Goal: Information Seeking & Learning: Learn about a topic

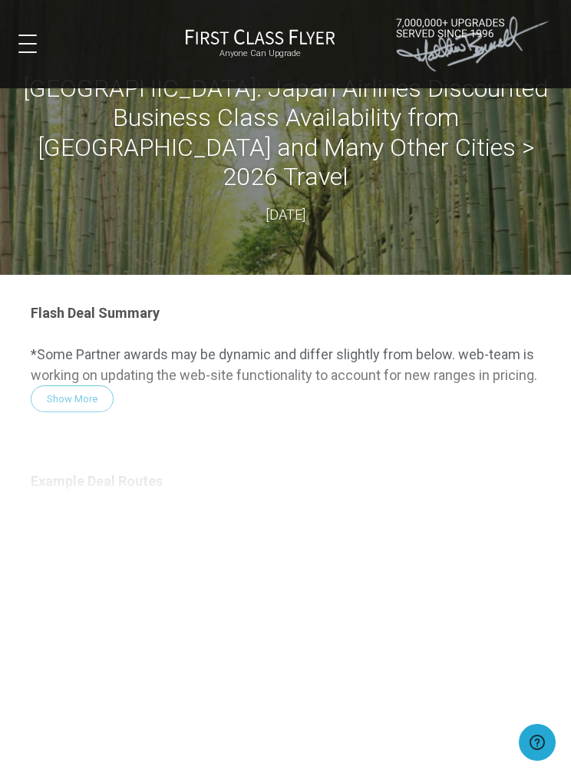
click at [38, 364] on div "Flash Deal Summary *Some Partner awards may be dynamic and differ slightly from…" at bounding box center [285, 581] width 540 height 582
click at [78, 373] on div "Flash Deal Summary *Some Partner awards may be dynamic and differ slightly from…" at bounding box center [285, 581] width 540 height 582
click at [56, 364] on div "Flash Deal Summary *Some Partner awards may be dynamic and differ slightly from…" at bounding box center [285, 581] width 540 height 582
click at [77, 358] on div "Flash Deal Summary *Some Partner awards may be dynamic and differ slightly from…" at bounding box center [285, 581] width 540 height 582
click at [74, 368] on div "Flash Deal Summary *Some Partner awards may be dynamic and differ slightly from…" at bounding box center [285, 581] width 540 height 582
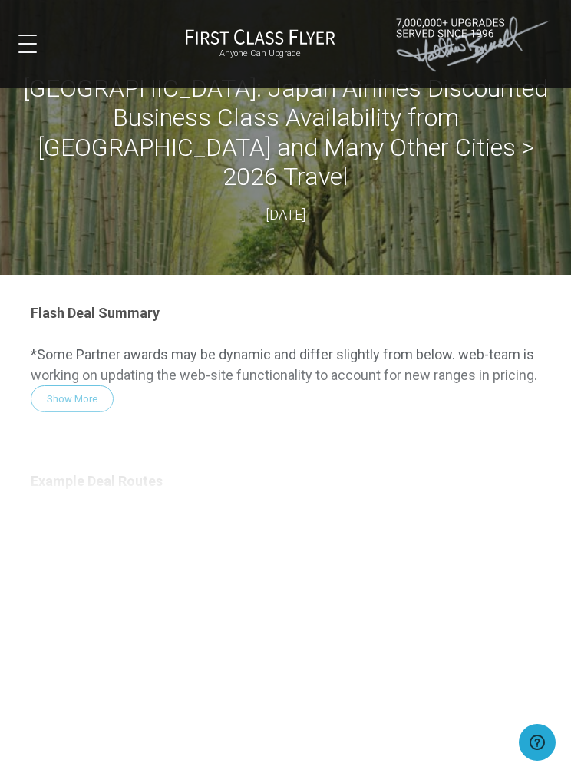
click at [34, 35] on span at bounding box center [27, 36] width 18 height 2
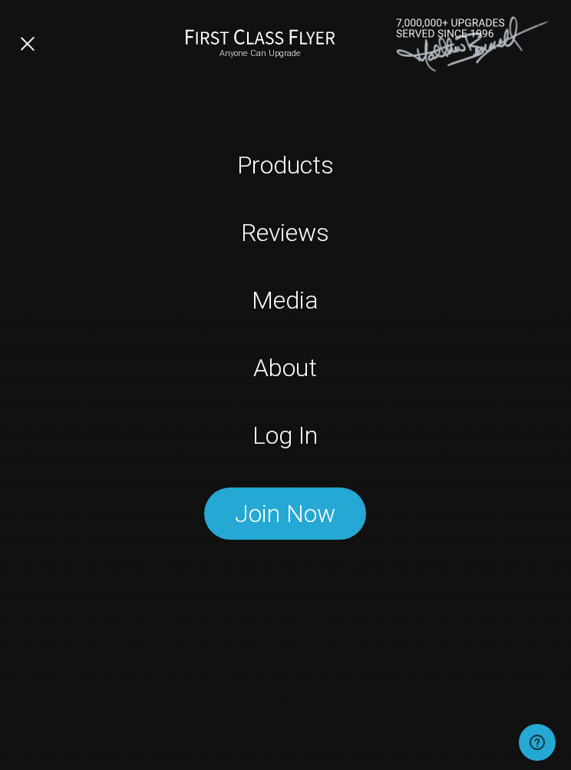
click at [285, 440] on link "Log In" at bounding box center [285, 435] width 357 height 31
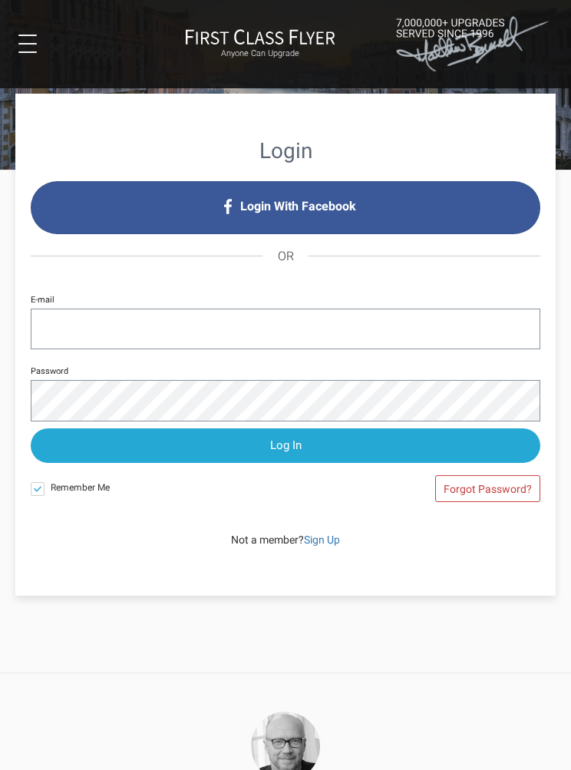
click at [53, 321] on input "E-mail" at bounding box center [286, 328] width 510 height 41
type input "[EMAIL_ADDRESS][DOMAIN_NAME]"
click at [294, 444] on input "Log In" at bounding box center [286, 445] width 510 height 35
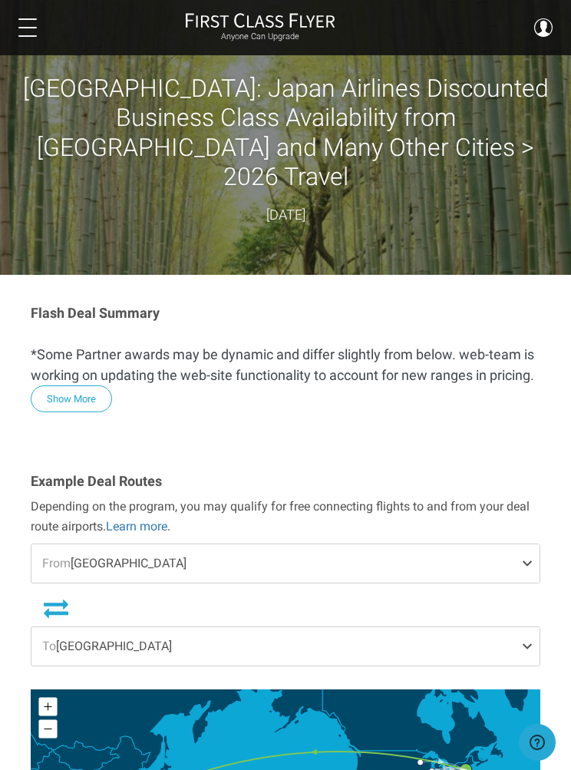
click at [55, 347] on p "*Some Partner awards may be dynamic and differ slightly from below. web-team is…" at bounding box center [286, 364] width 510 height 41
click at [68, 385] on button "Show More" at bounding box center [71, 398] width 81 height 27
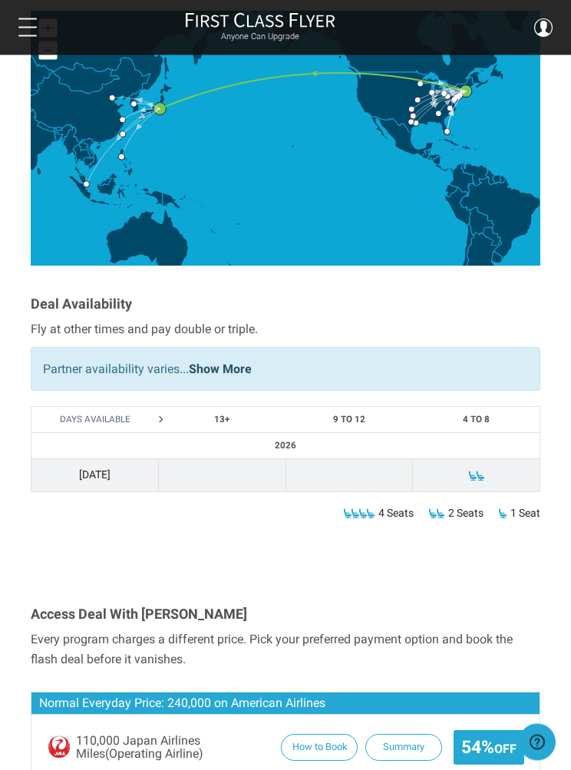
scroll to position [1943, 0]
click at [409, 734] on button "Summary" at bounding box center [403, 747] width 77 height 27
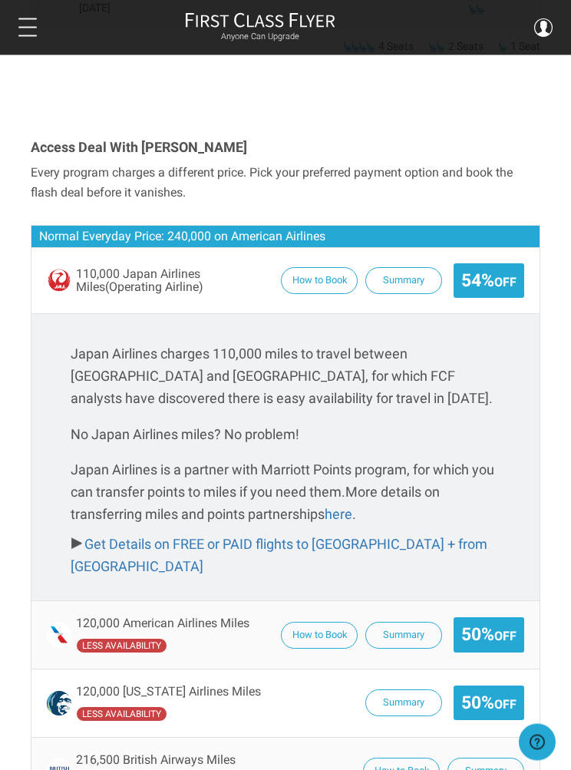
scroll to position [2409, 0]
click at [315, 622] on button "How to Book" at bounding box center [319, 635] width 77 height 27
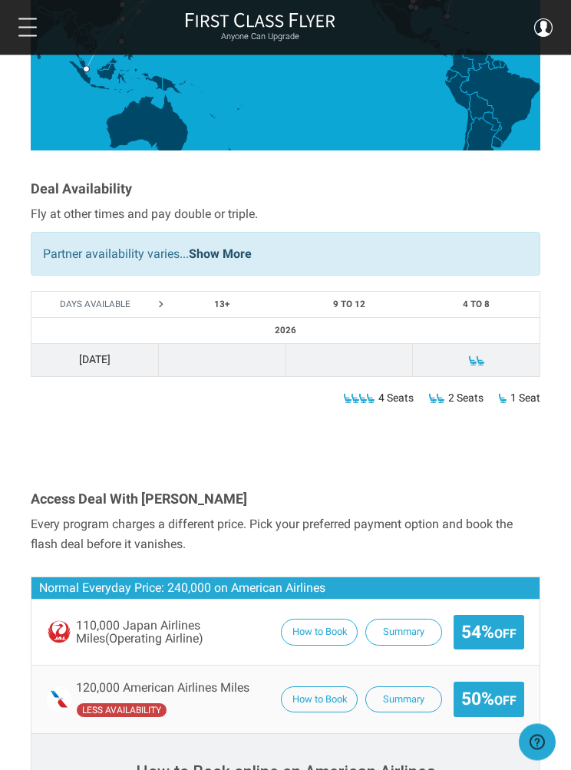
scroll to position [2058, 0]
click at [312, 618] on button "How to Book" at bounding box center [319, 631] width 77 height 27
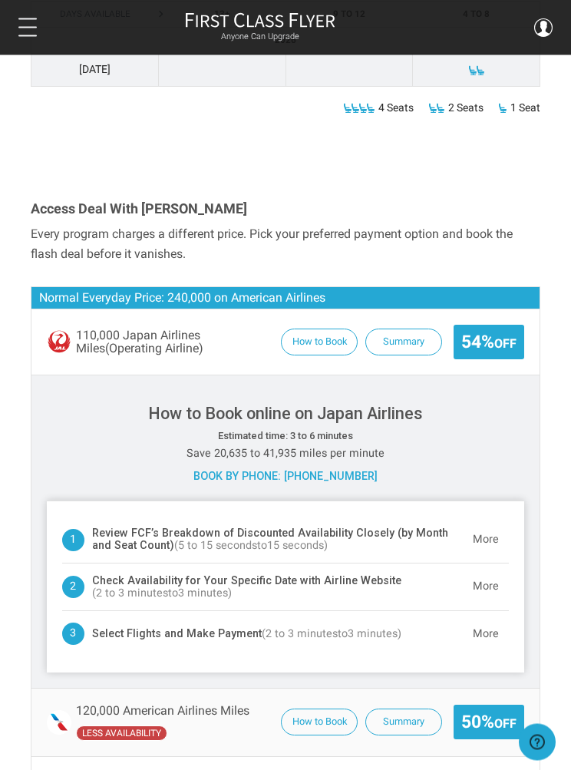
scroll to position [2348, 0]
click at [412, 328] on button "Summary" at bounding box center [403, 341] width 77 height 27
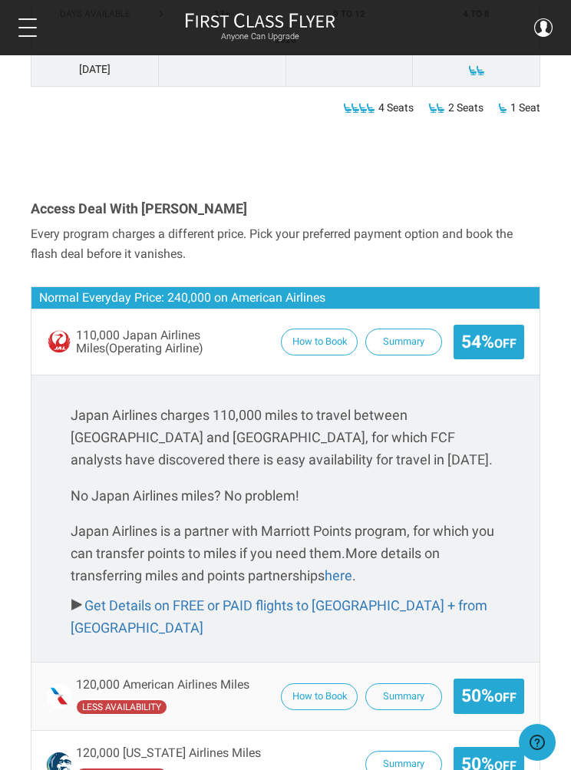
click at [405, 328] on button "Summary" at bounding box center [403, 341] width 77 height 27
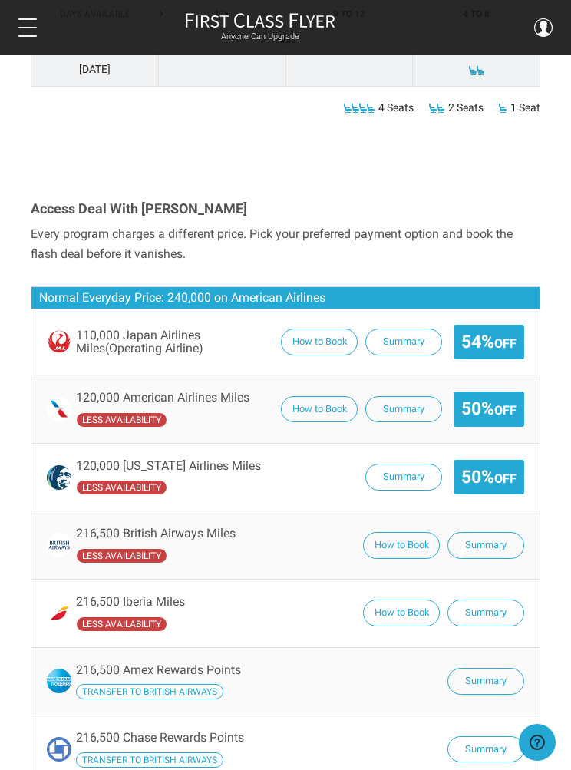
click at [13, 35] on div "Anyone Can Upgrade Dashboard Rare Fares Sweet Redeems Upgrade Advisor Profile L…" at bounding box center [285, 27] width 571 height 31
